Goal: Task Accomplishment & Management: Use online tool/utility

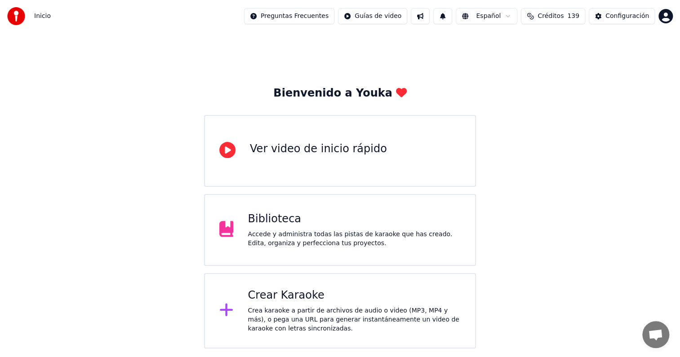
click at [317, 232] on div "Accede y administra todas las pistas de karaoke que has creado. Edita, organiza…" at bounding box center [354, 239] width 213 height 18
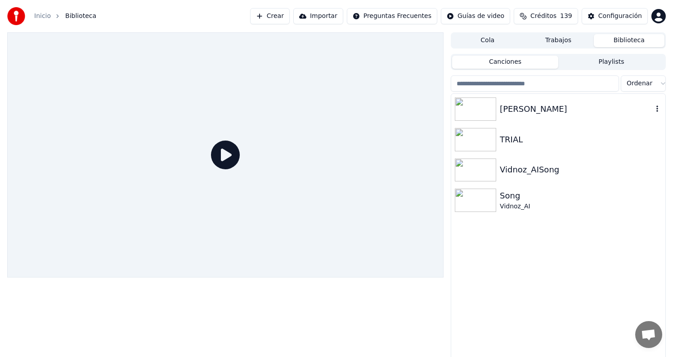
click at [515, 108] on div "[PERSON_NAME]" at bounding box center [576, 109] width 153 height 13
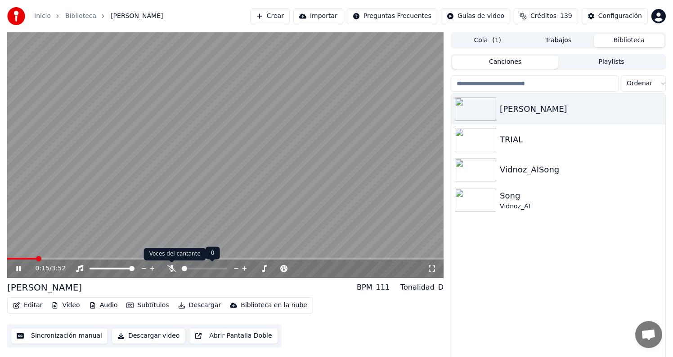
click at [174, 270] on icon at bounding box center [171, 268] width 9 height 7
click at [334, 234] on video at bounding box center [225, 154] width 436 height 245
drag, startPoint x: 479, startPoint y: 141, endPoint x: 480, endPoint y: 145, distance: 4.5
click at [479, 140] on img at bounding box center [475, 139] width 41 height 23
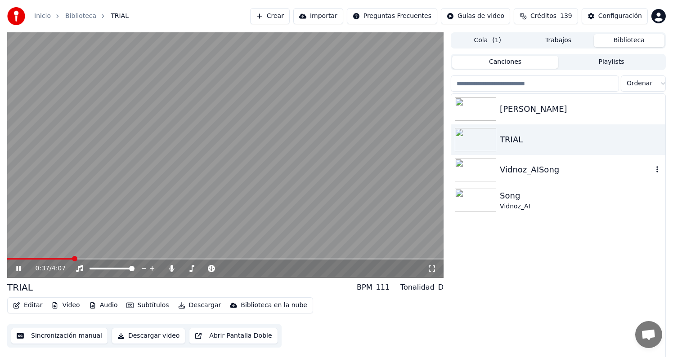
click at [483, 167] on img at bounding box center [475, 170] width 41 height 23
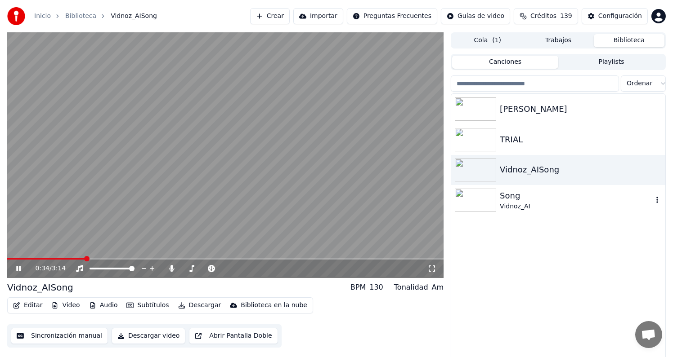
click at [474, 194] on img at bounding box center [475, 200] width 41 height 23
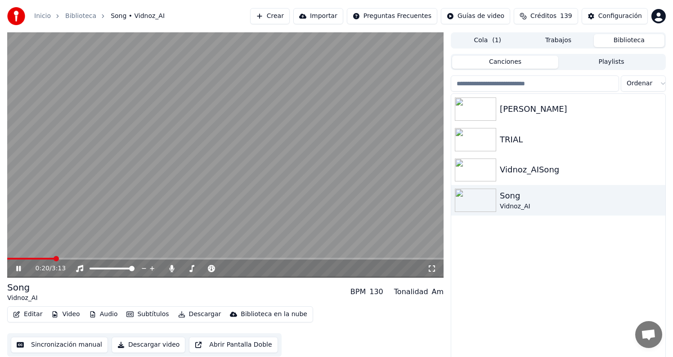
click at [31, 17] on div "Inicio Biblioteca Song • Vidnoz_AI" at bounding box center [85, 16] width 157 height 18
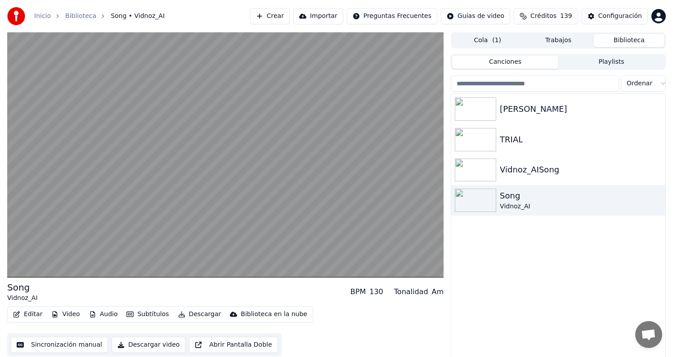
click at [42, 18] on link "Inicio" at bounding box center [42, 16] width 17 height 9
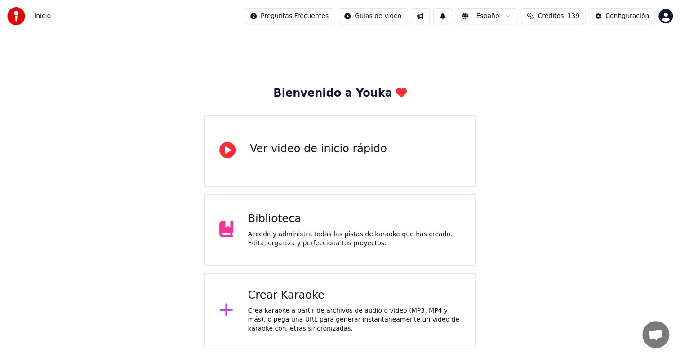
click at [282, 303] on div "Crear Karaoke Crea karaoke a partir de archivos de audio o video (MP3, MP4 y má…" at bounding box center [354, 311] width 213 height 45
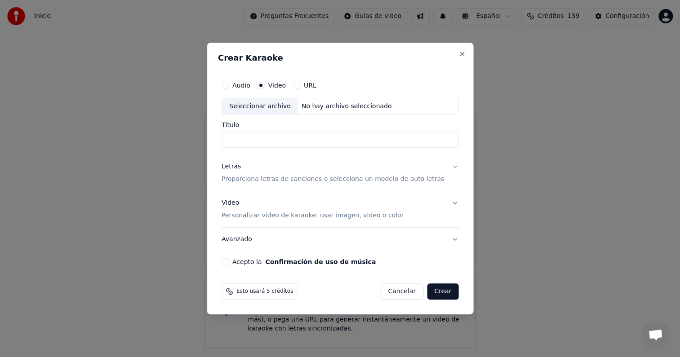
click at [255, 138] on input "Título" at bounding box center [340, 140] width 237 height 16
click at [275, 178] on p "Proporciona letras de canciones o selecciona un modelo de auto letras" at bounding box center [333, 179] width 223 height 9
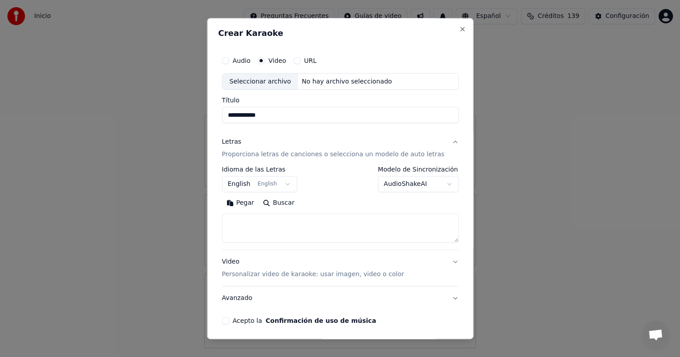
click at [276, 185] on button "English English" at bounding box center [260, 185] width 76 height 16
click at [290, 186] on body "**********" at bounding box center [340, 174] width 680 height 349
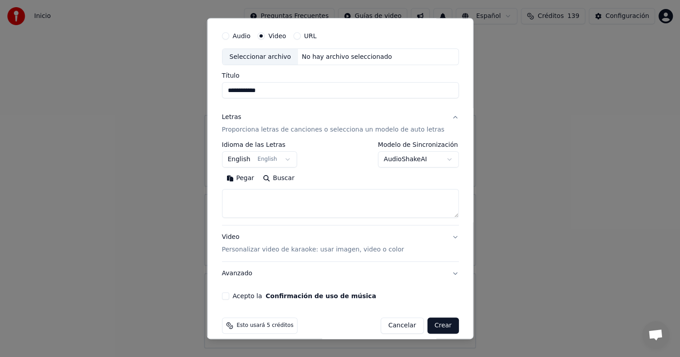
scroll to position [33, 0]
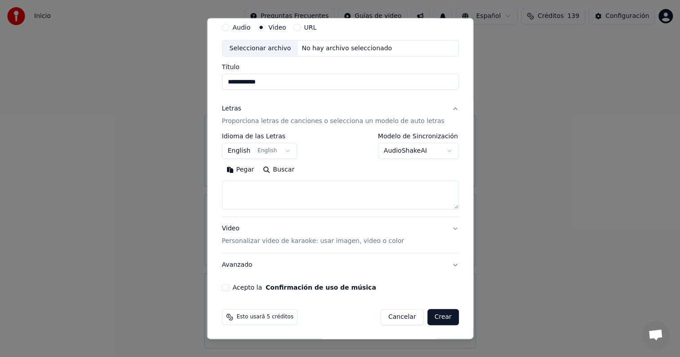
click at [289, 122] on p "Proporciona letras de canciones o selecciona un modelo de auto letras" at bounding box center [333, 121] width 223 height 9
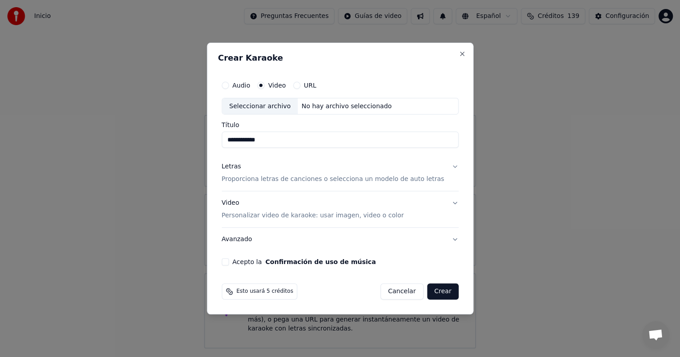
click at [278, 107] on div "Seleccionar archivo" at bounding box center [260, 106] width 76 height 16
type input "**********"
click at [441, 293] on button "Crear" at bounding box center [442, 292] width 31 height 16
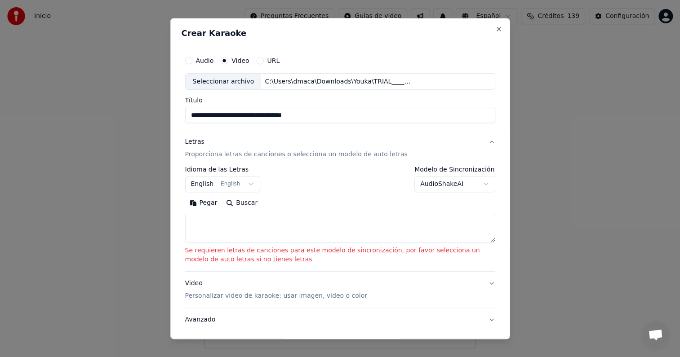
click at [244, 184] on button "English English" at bounding box center [223, 185] width 76 height 16
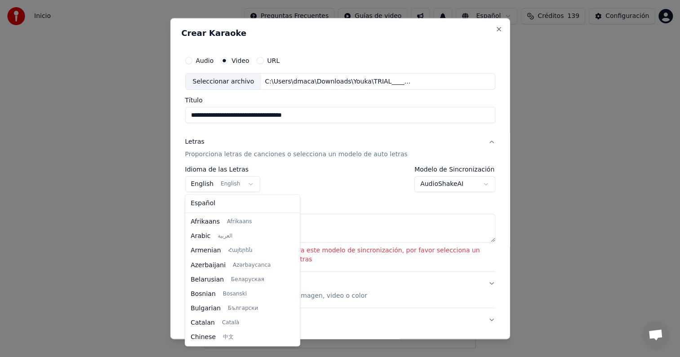
scroll to position [71, 0]
select select "**"
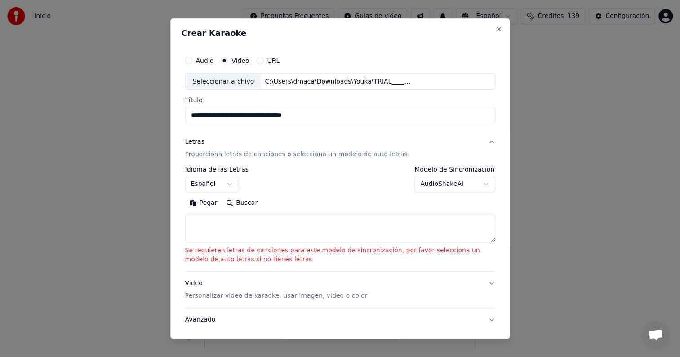
click at [277, 294] on p "Personalizar video de karaoke: usar imagen, video o color" at bounding box center [276, 296] width 182 height 9
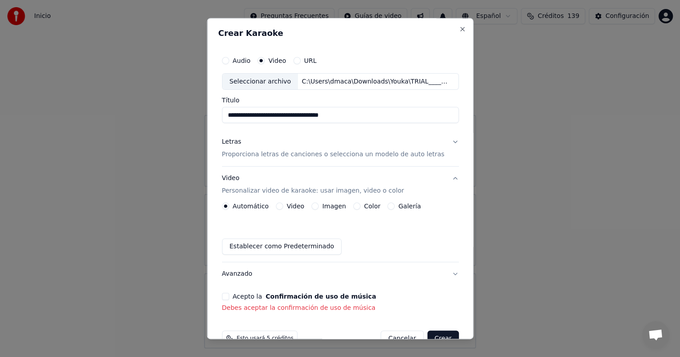
click at [295, 205] on label "Video" at bounding box center [295, 207] width 18 height 6
click at [283, 205] on button "Video" at bounding box center [279, 206] width 7 height 7
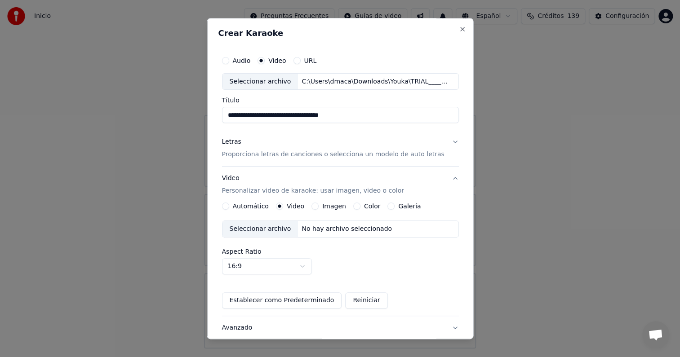
click at [326, 209] on label "Imagen" at bounding box center [334, 207] width 24 height 6
click at [318, 209] on button "Imagen" at bounding box center [314, 206] width 7 height 7
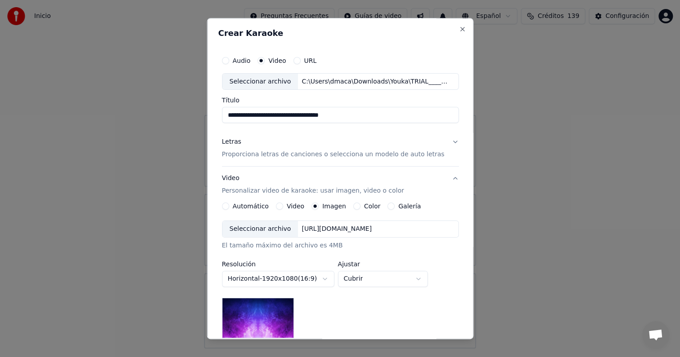
click at [298, 205] on label "Video" at bounding box center [295, 207] width 18 height 6
click at [283, 205] on button "Video" at bounding box center [279, 206] width 7 height 7
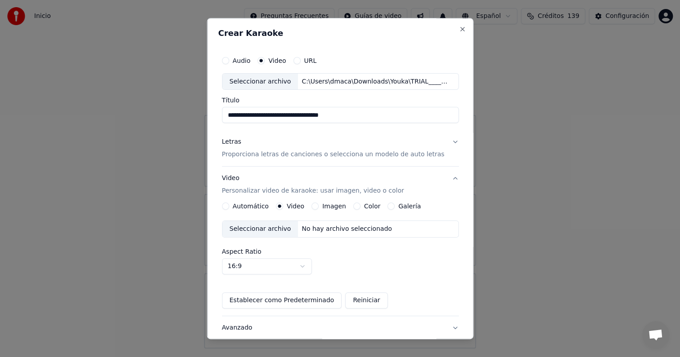
click at [334, 204] on label "Imagen" at bounding box center [334, 207] width 24 height 6
click at [318, 204] on button "Imagen" at bounding box center [314, 206] width 7 height 7
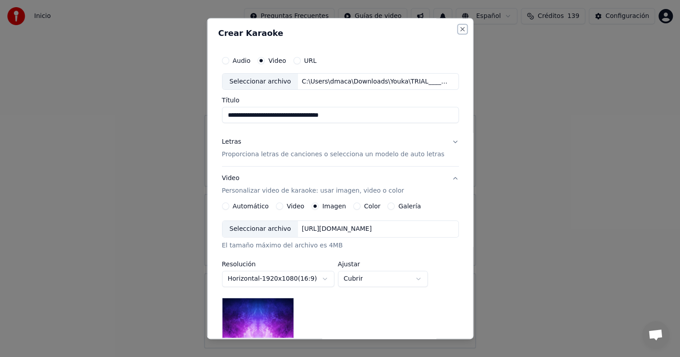
click at [459, 28] on button "Close" at bounding box center [462, 29] width 7 height 7
